Goal: Task Accomplishment & Management: Complete application form

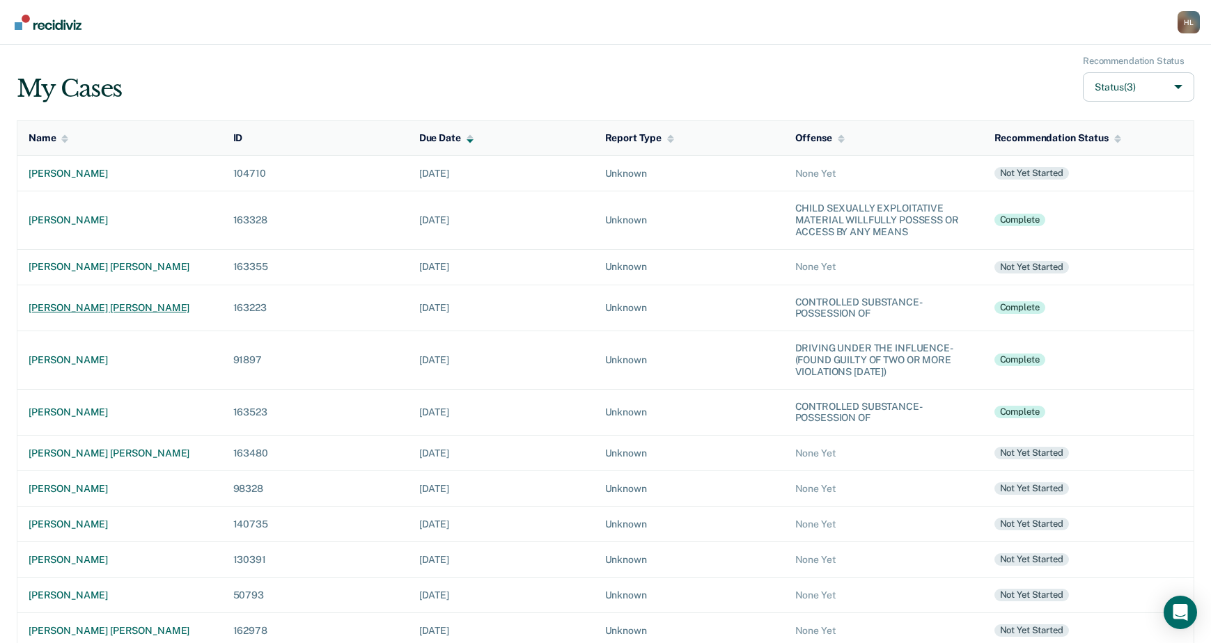
click at [88, 313] on div "naomi lee tom" at bounding box center [120, 308] width 182 height 12
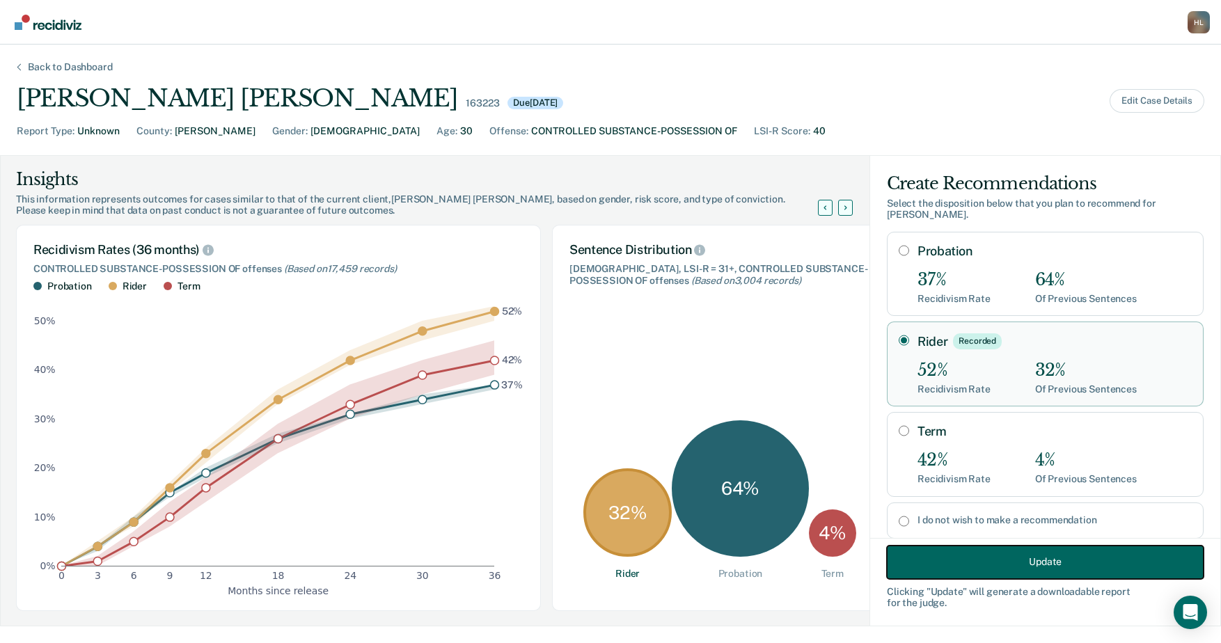
click at [987, 554] on button "Update" at bounding box center [1045, 561] width 317 height 33
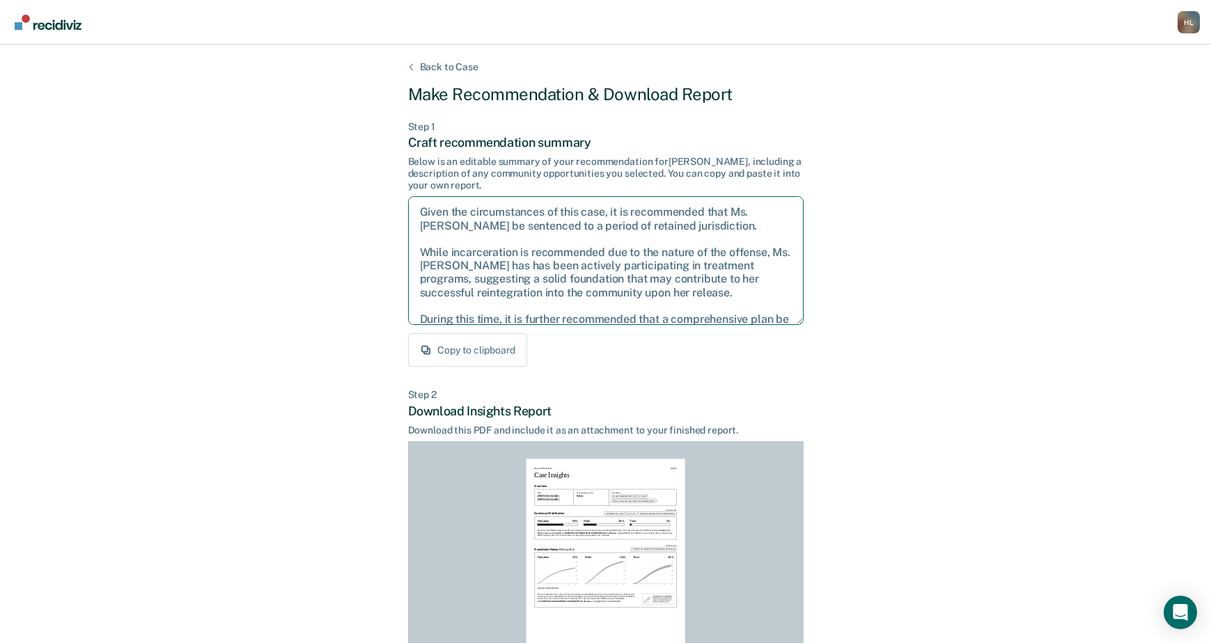
drag, startPoint x: 519, startPoint y: 313, endPoint x: 422, endPoint y: 212, distance: 139.8
click at [422, 212] on textarea "Given the circumstances of this case, it is recommended that Ms. Tom be sentenc…" at bounding box center [605, 260] width 395 height 129
click at [274, 274] on div "Back to Case Make Recommendation & Download Report Step 1 Craft recommendation …" at bounding box center [605, 419] width 1211 height 749
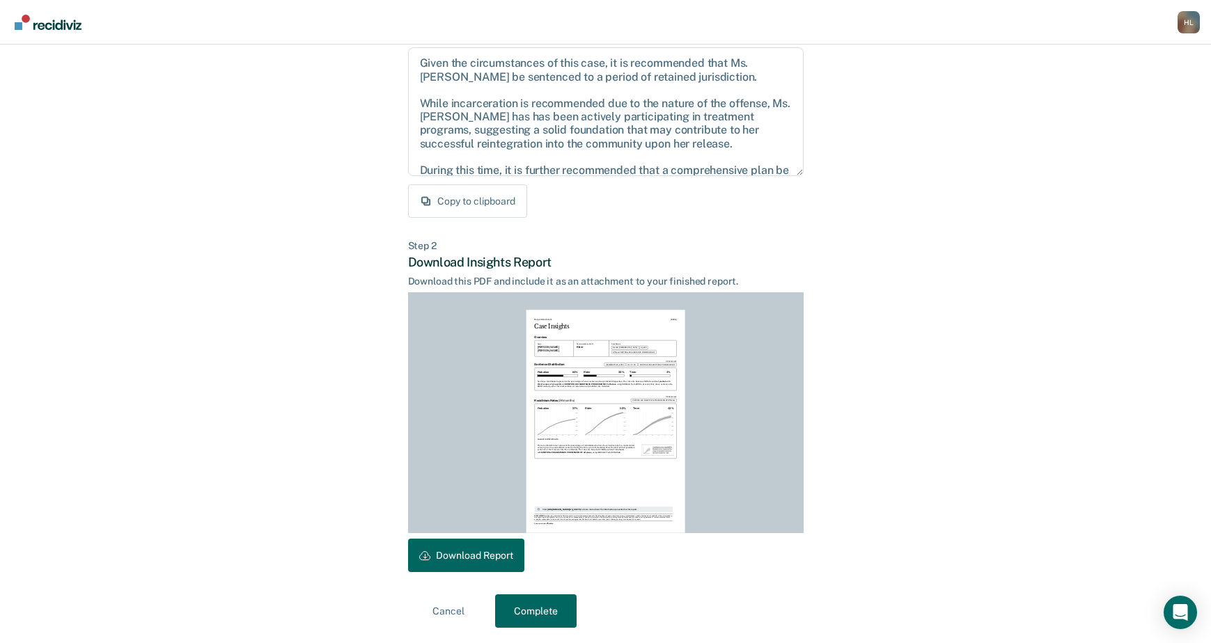
scroll to position [150, 0]
click at [547, 602] on button "Complete" at bounding box center [535, 609] width 81 height 33
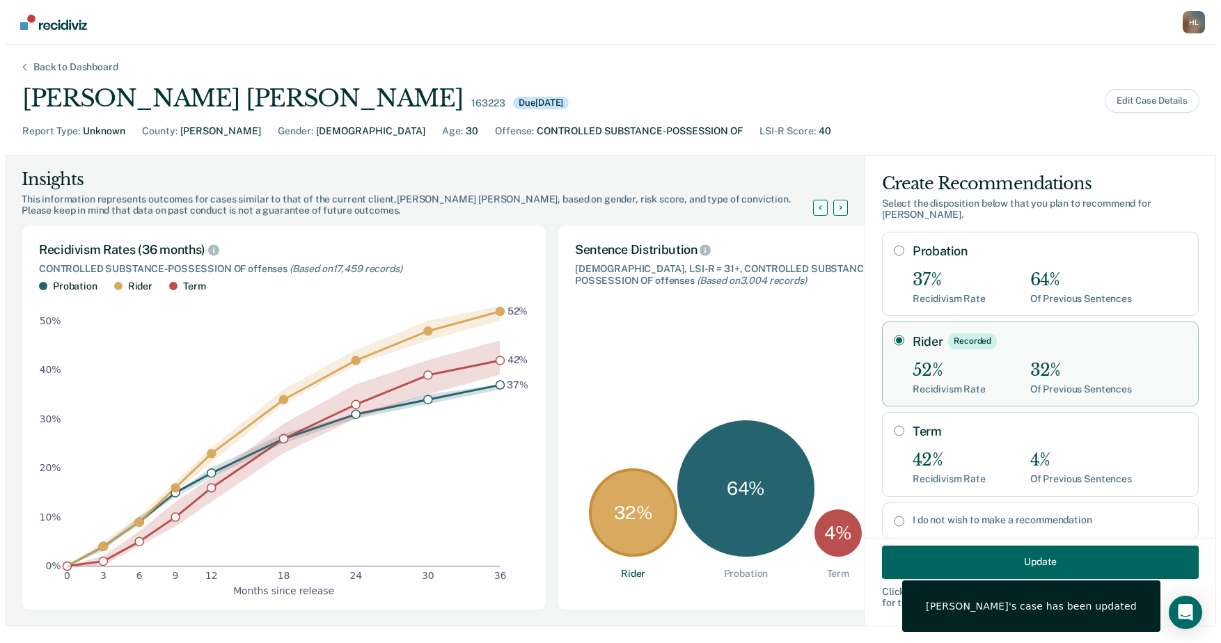
scroll to position [0, 0]
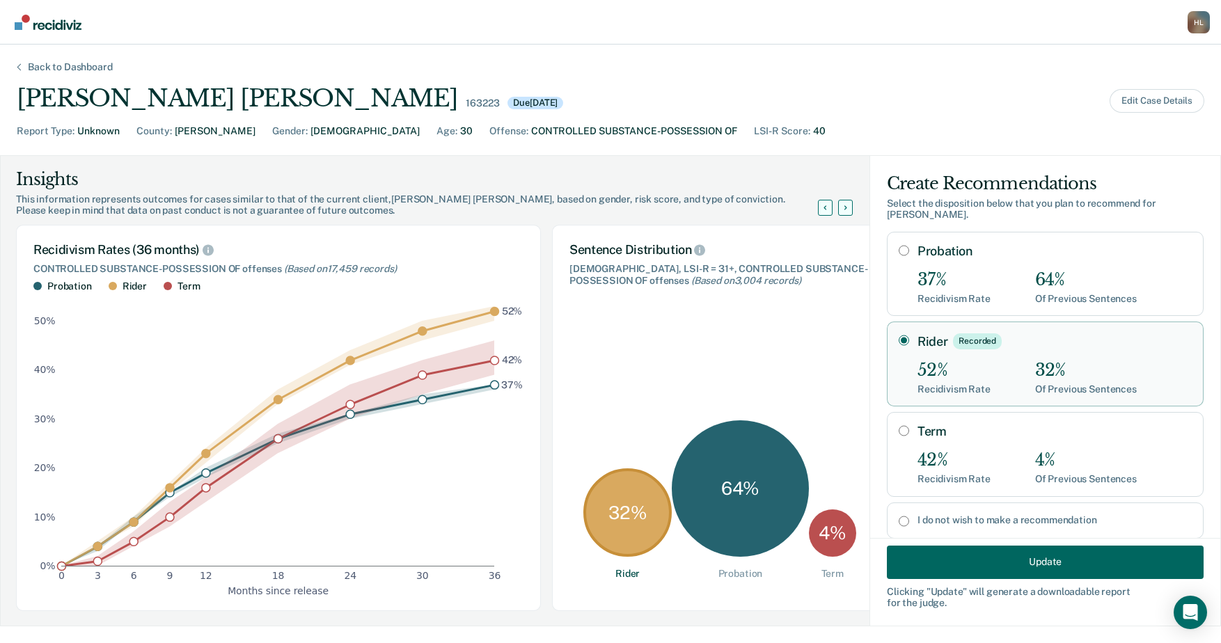
click at [351, 19] on nav "Hilde, Lisa H L Profile Go to PSI Case Dashboard Log Out" at bounding box center [610, 22] width 1221 height 45
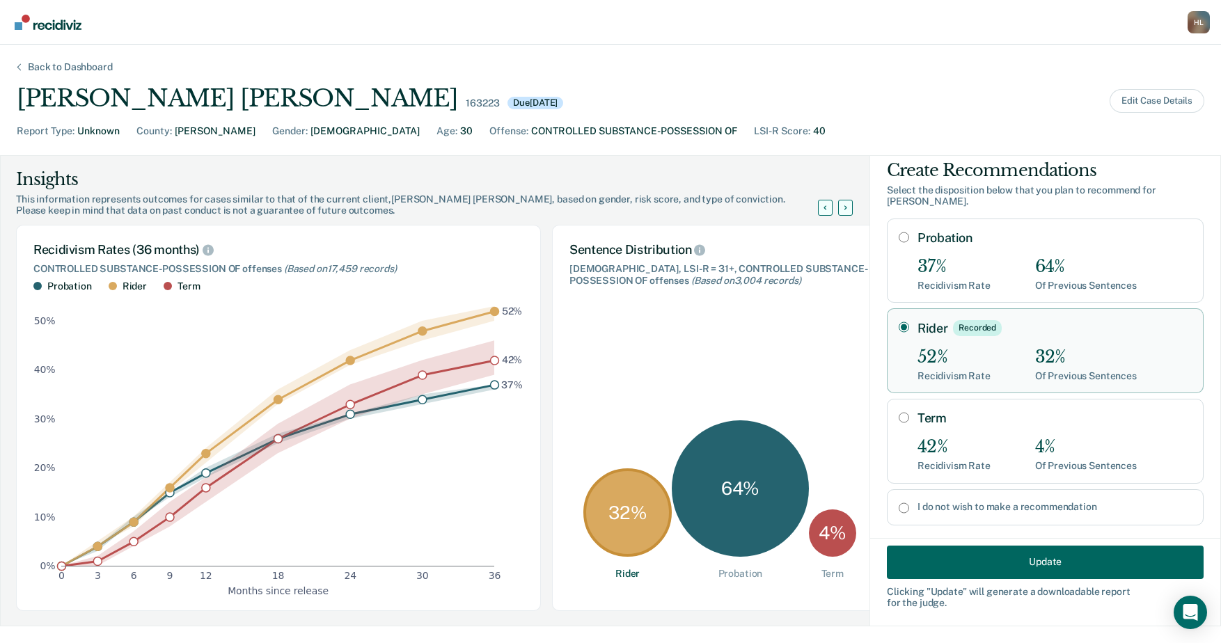
scroll to position [24, 0]
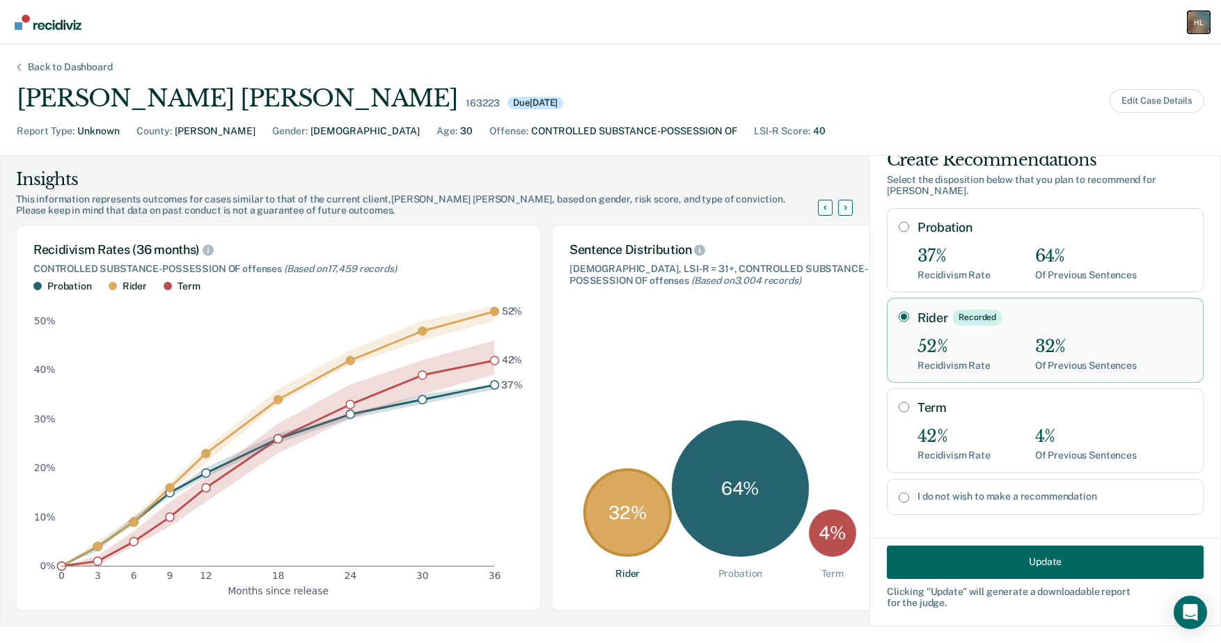
click at [1193, 30] on div "H L" at bounding box center [1199, 22] width 22 height 22
click at [1090, 88] on link "Log Out" at bounding box center [1141, 90] width 116 height 12
